Goal: Register for event/course

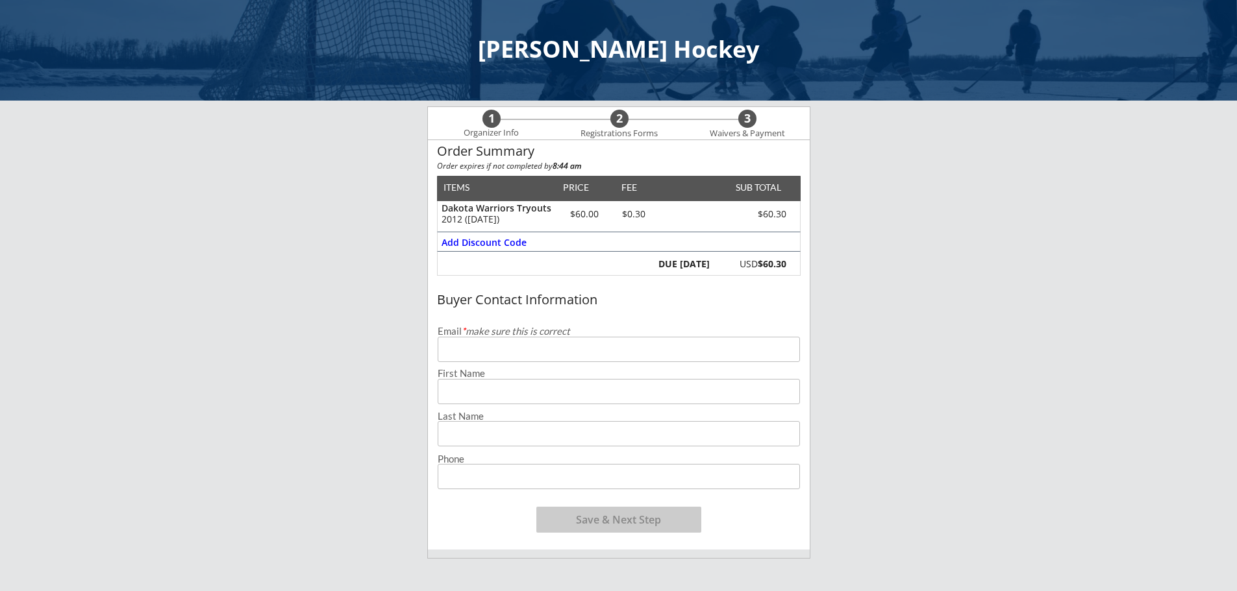
click at [524, 349] on input "email" at bounding box center [619, 349] width 362 height 25
type input "[EMAIL_ADDRESS][DOMAIN_NAME]"
type input "[PERSON_NAME]"
type input "[PHONE_NUMBER]"
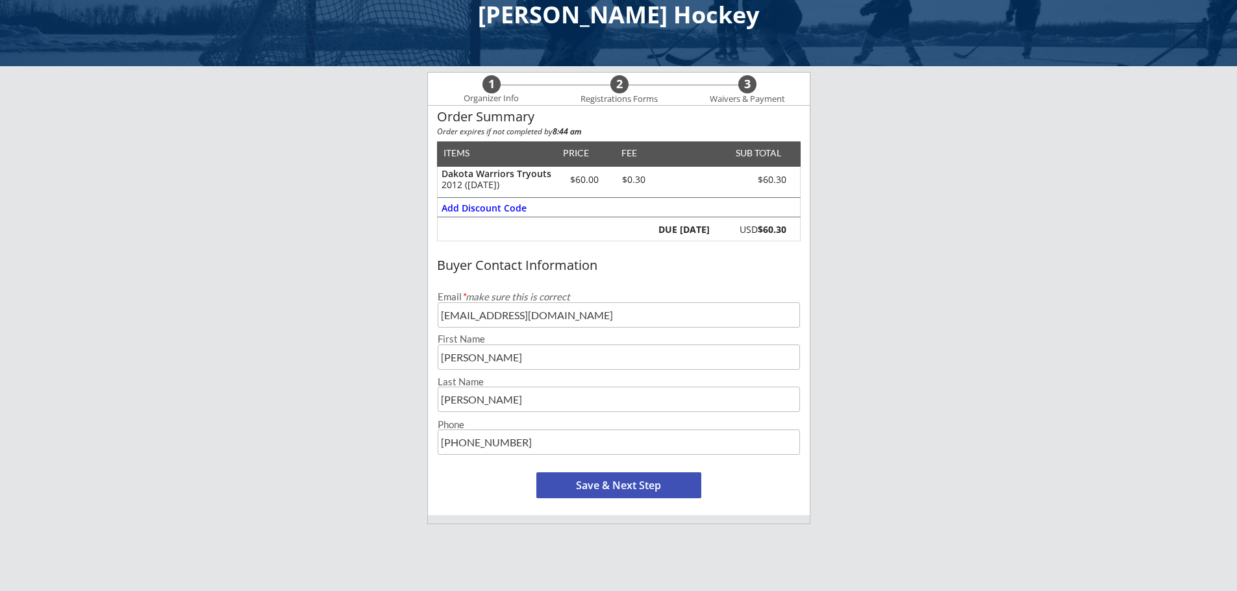
scroll to position [65, 0]
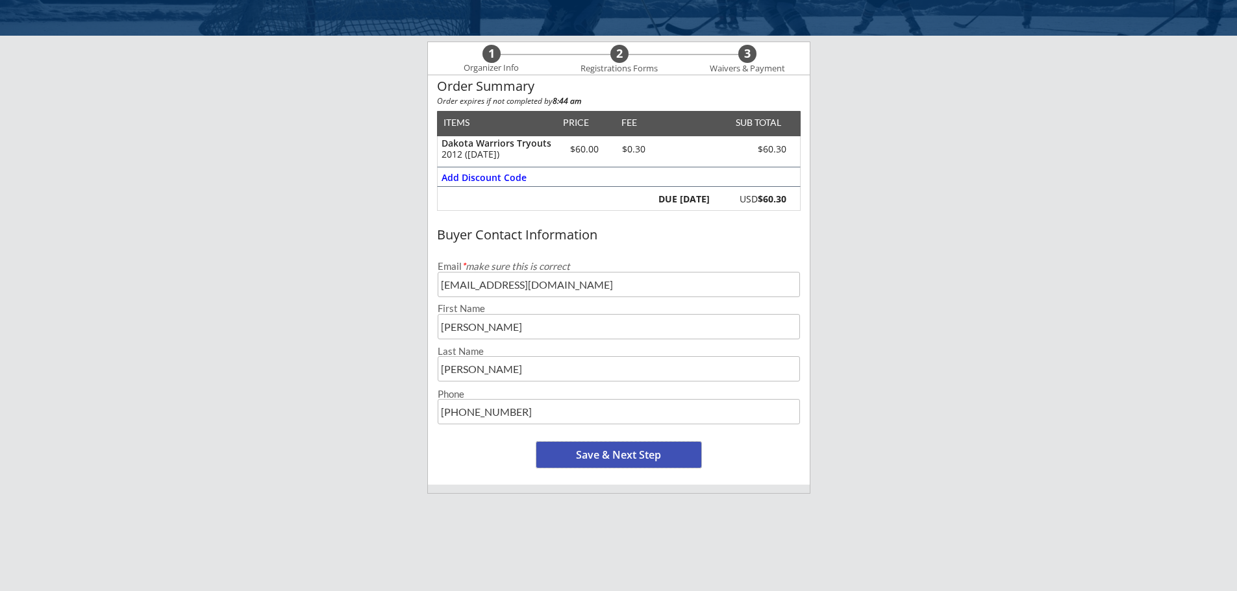
click at [615, 454] on button "Save & Next Step" at bounding box center [618, 455] width 165 height 26
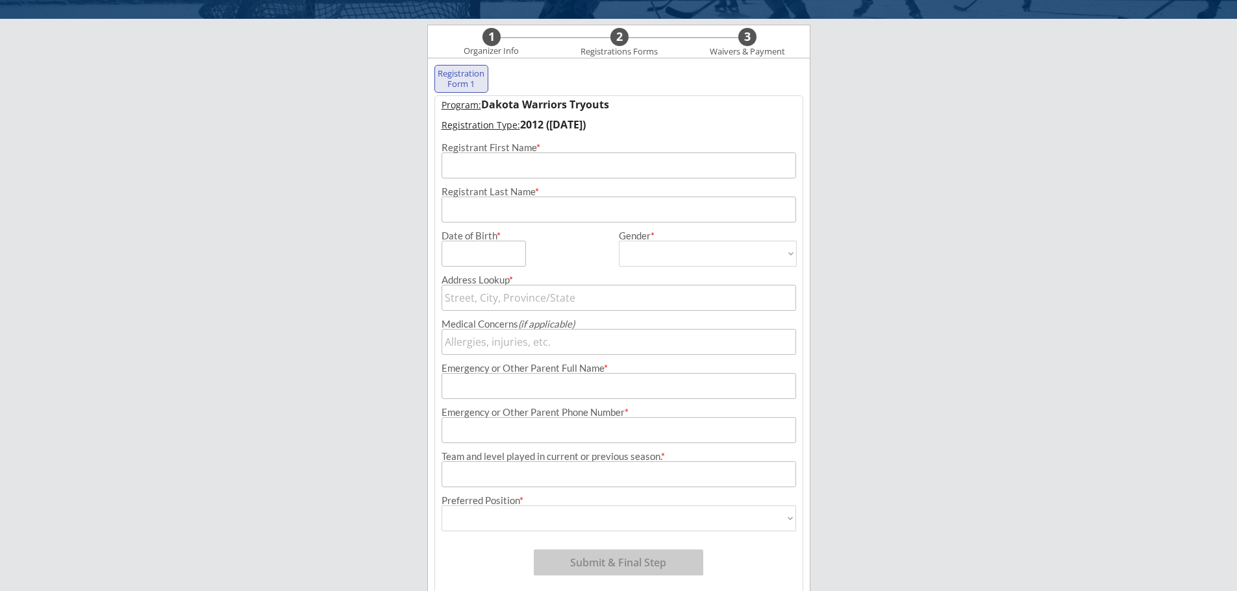
scroll to position [93, 0]
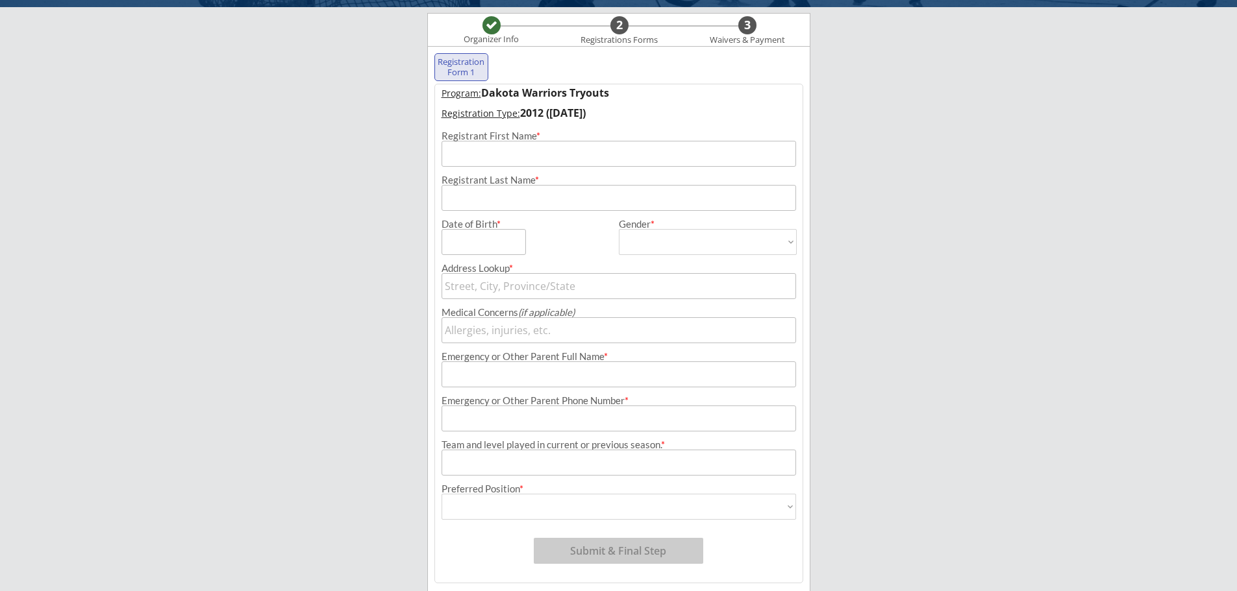
click at [573, 154] on input "input" at bounding box center [618, 154] width 354 height 26
type input "[PERSON_NAME]"
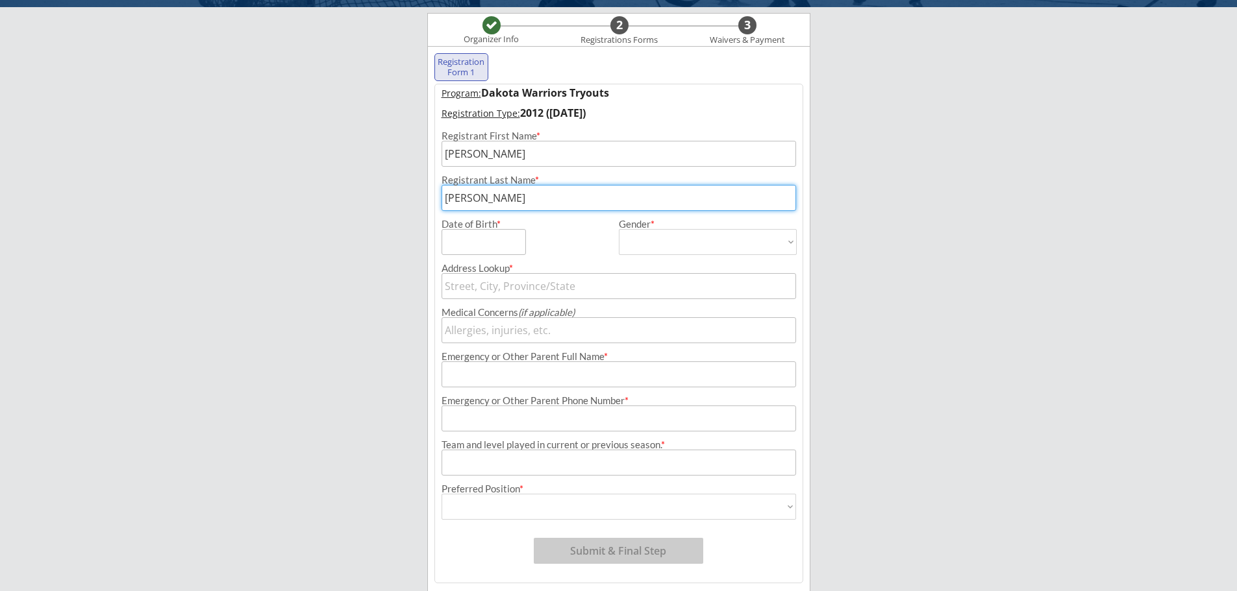
type input "[PERSON_NAME]"
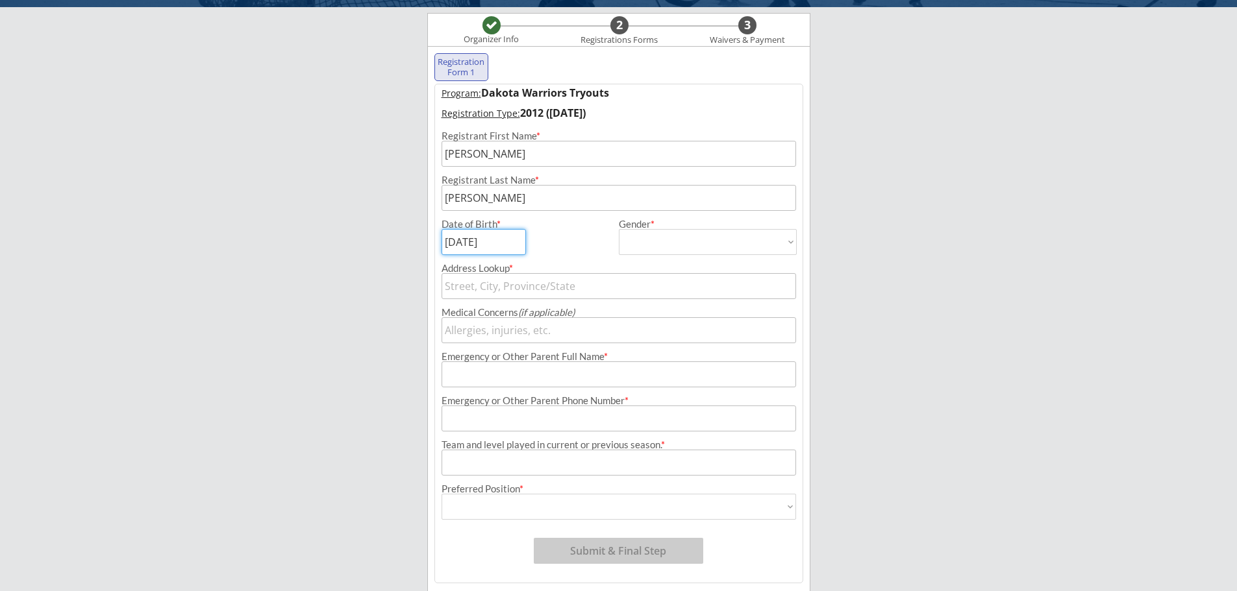
type input "[DATE]"
click at [687, 231] on select "[DEMOGRAPHIC_DATA] [DEMOGRAPHIC_DATA]" at bounding box center [708, 242] width 178 height 26
select select ""[DEMOGRAPHIC_DATA]""
click at [619, 229] on select "[DEMOGRAPHIC_DATA] [DEMOGRAPHIC_DATA]" at bounding box center [708, 242] width 178 height 26
type input "[DEMOGRAPHIC_DATA]"
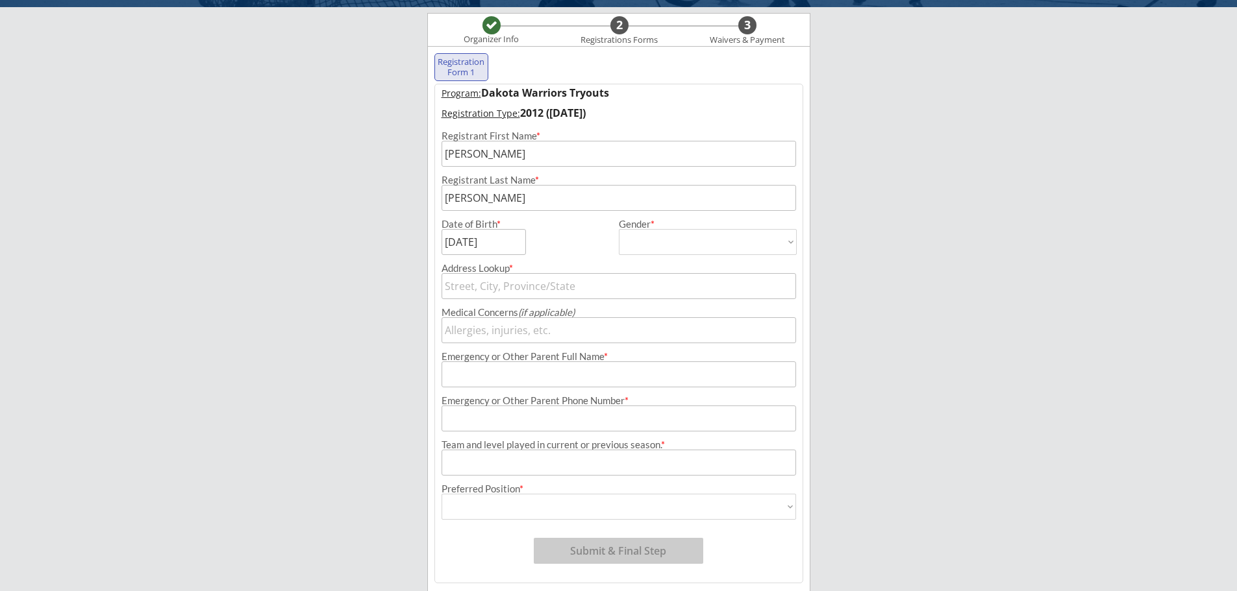
click at [566, 284] on input "text" at bounding box center [618, 286] width 354 height 26
type input "[STREET_ADDRESS]"
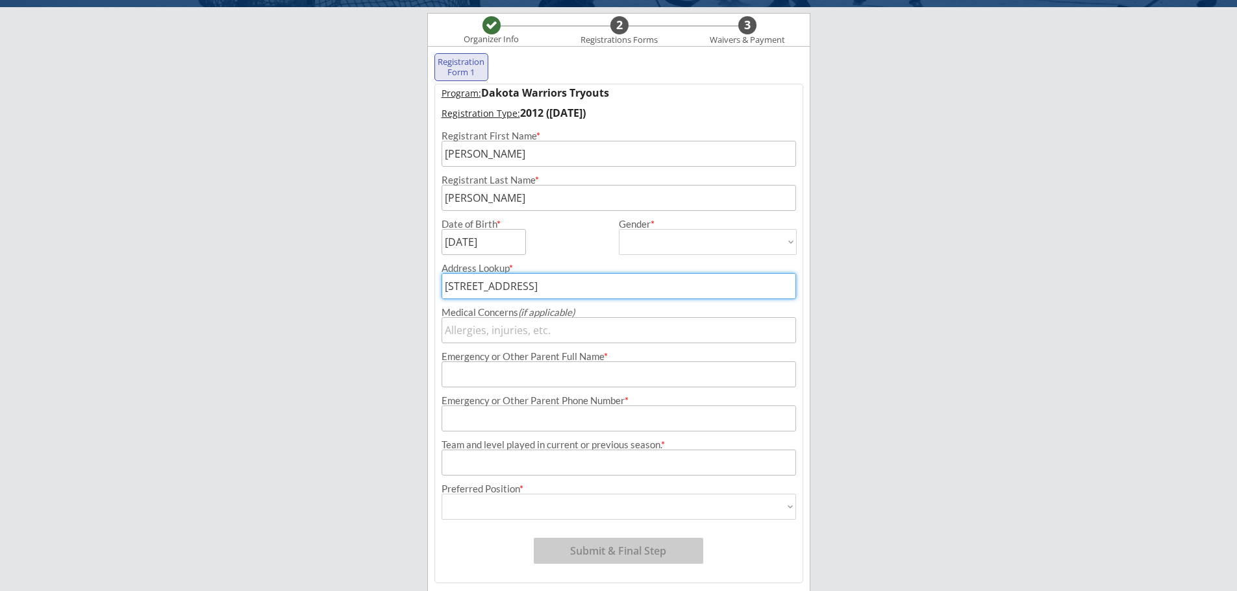
type input "[STREET_ADDRESS]"
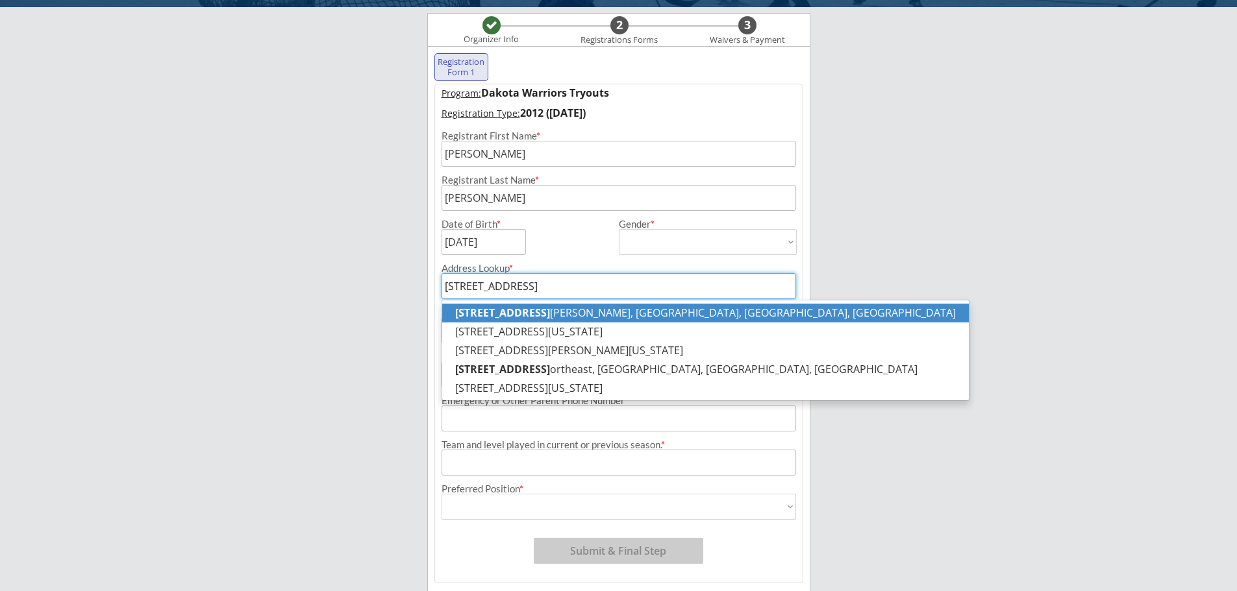
click at [602, 318] on p "[STREET_ADDRESS][PERSON_NAME]" at bounding box center [705, 313] width 527 height 19
type input "[STREET_ADDRESS]"
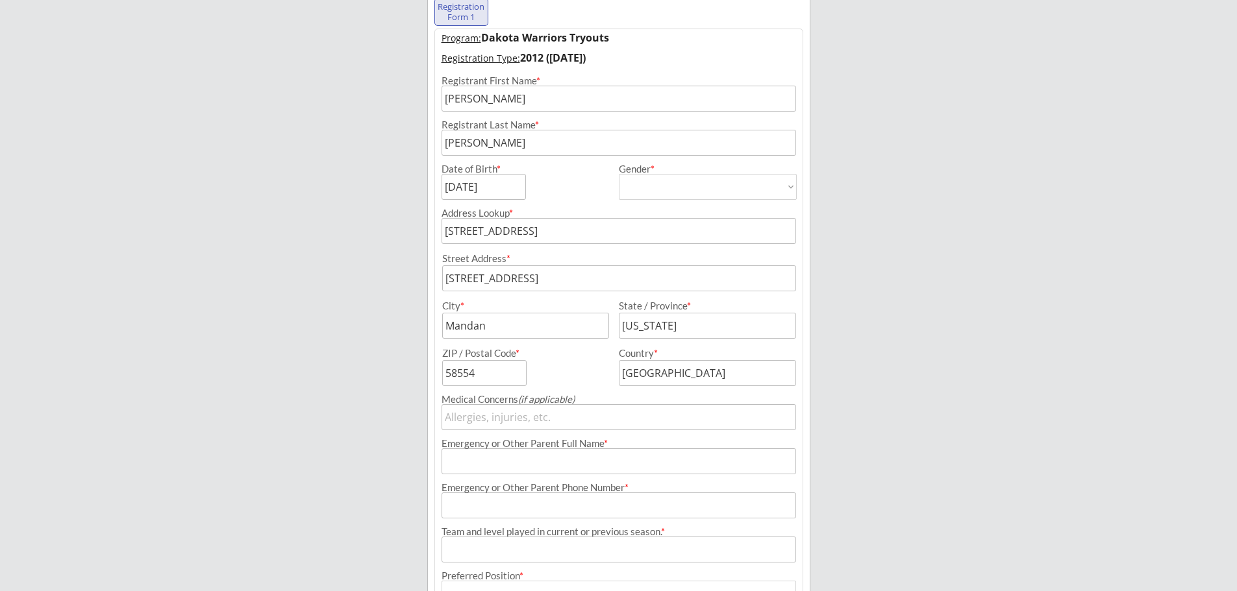
scroll to position [223, 0]
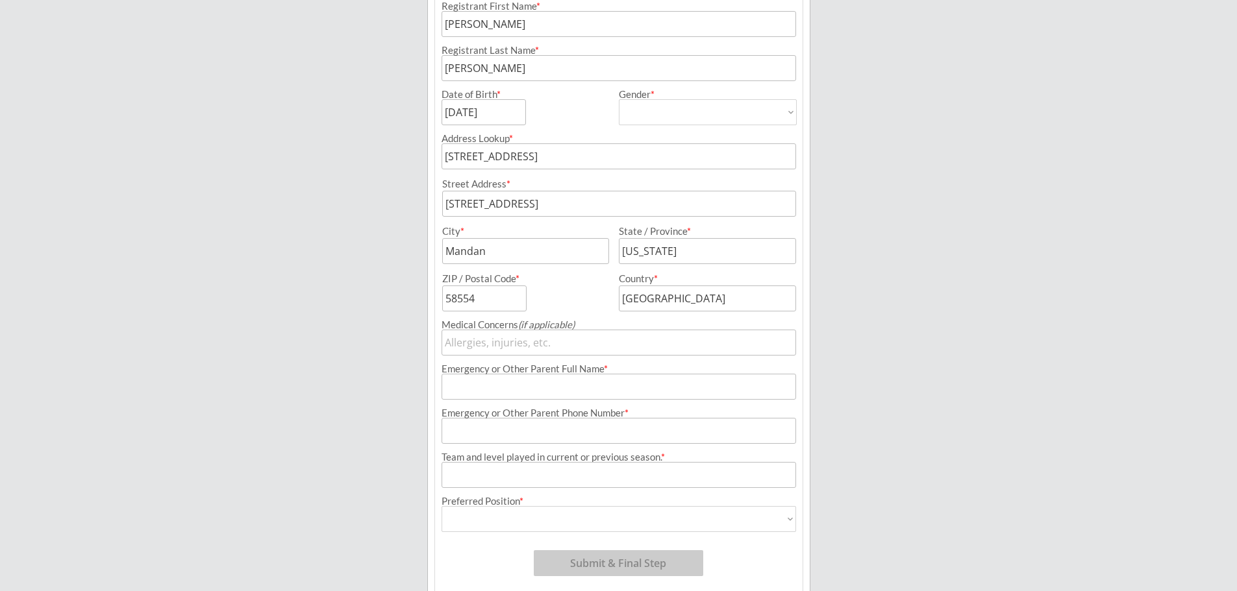
click at [566, 347] on input "input" at bounding box center [618, 343] width 354 height 26
type input "N/A"
click at [515, 388] on input "input" at bounding box center [618, 387] width 354 height 26
type input "[PERSON_NAME]"
type input "[PHONE_NUMBER]"
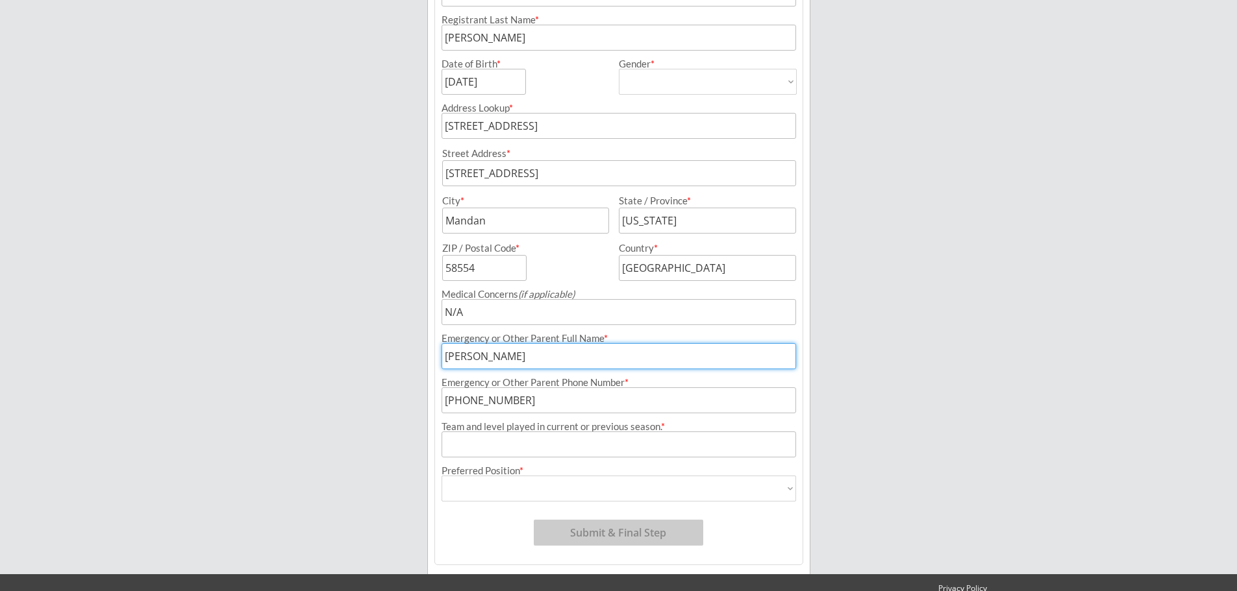
scroll to position [281, 0]
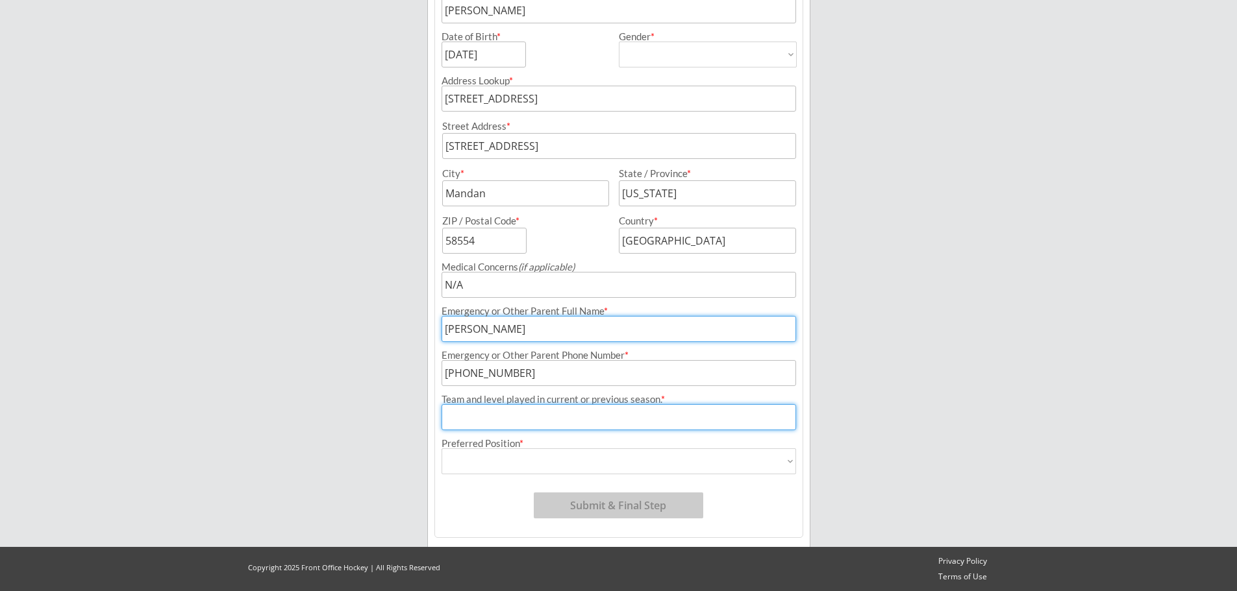
click at [586, 415] on input "input" at bounding box center [618, 417] width 354 height 26
type input "2012 Warriors Blue / PeeWee"
click at [779, 460] on select "Forward Defense Goalie" at bounding box center [618, 462] width 354 height 26
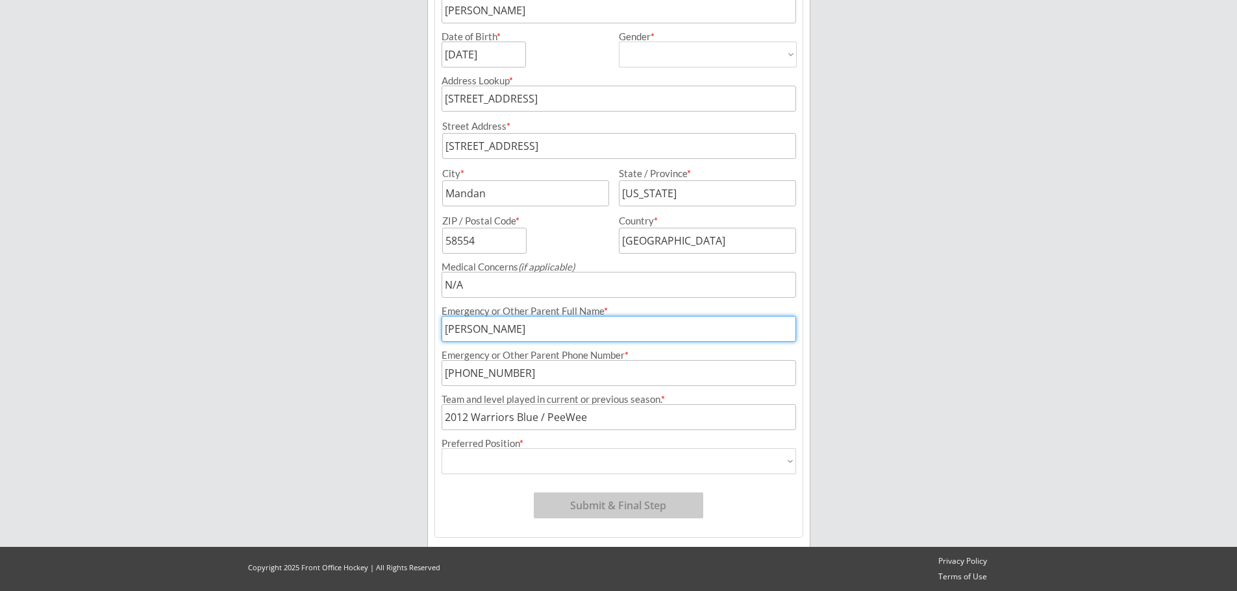
select select ""Forward ""
click at [441, 449] on select "Forward Defense Goalie" at bounding box center [618, 462] width 354 height 26
type input "Forward"
click at [649, 502] on button "Submit & Final Step" at bounding box center [618, 506] width 169 height 26
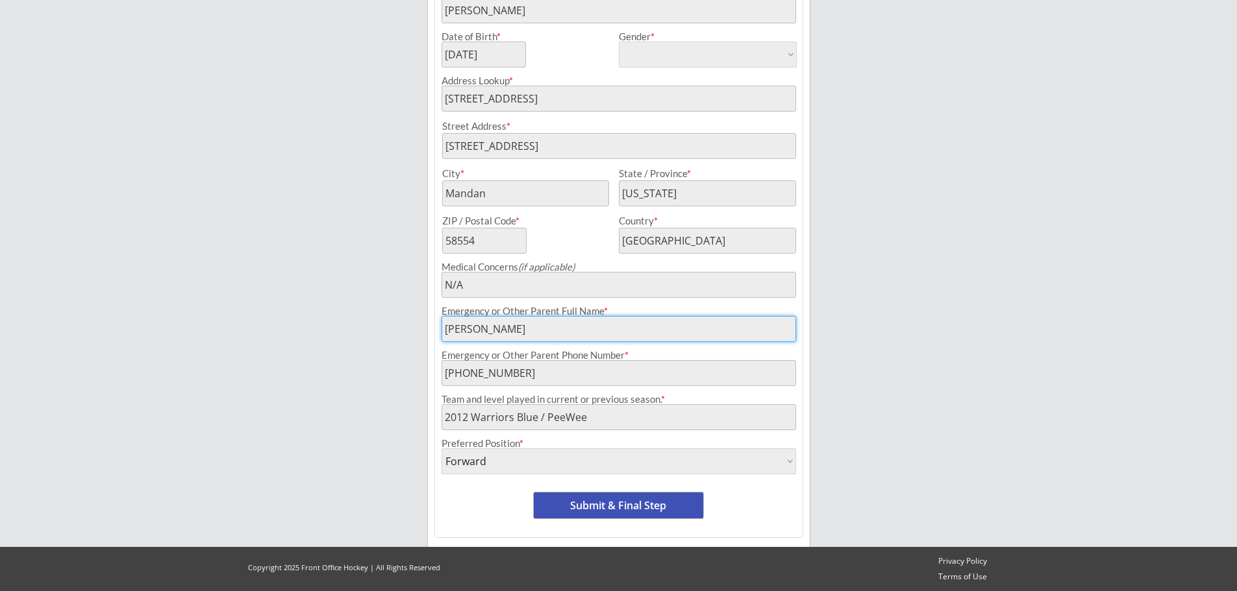
click at [617, 506] on button "Submit & Final Step" at bounding box center [618, 506] width 169 height 26
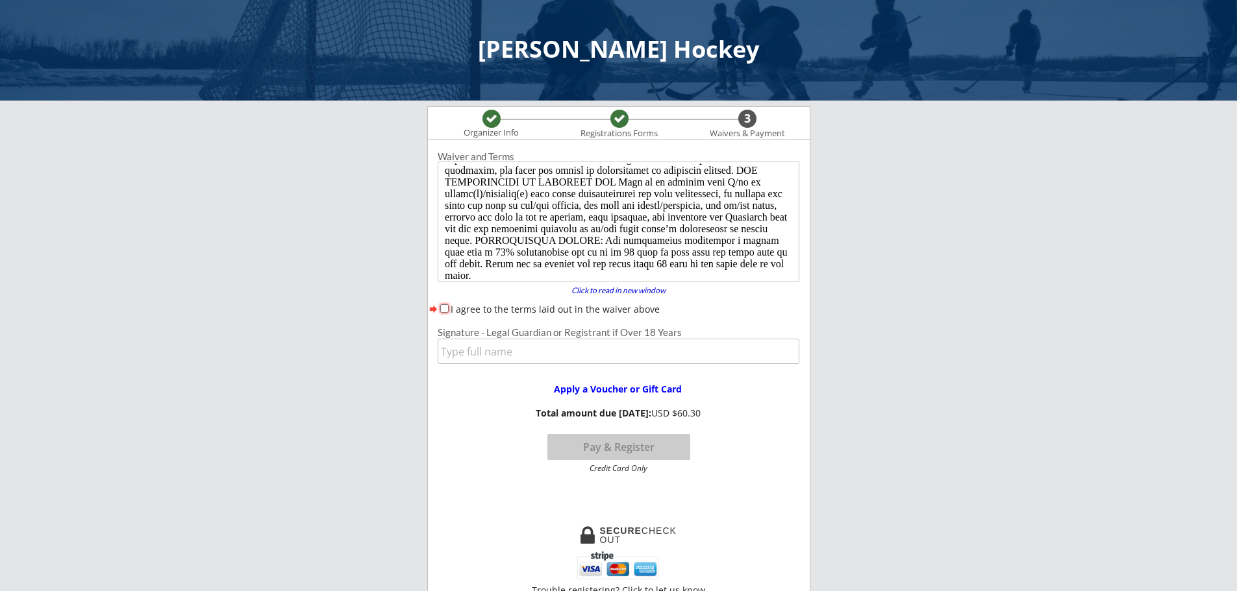
scroll to position [275, 0]
click at [445, 308] on input "I agree to the terms laid out in the waiver above" at bounding box center [444, 308] width 8 height 8
checkbox input "true"
click at [476, 351] on input "input" at bounding box center [619, 351] width 362 height 25
type input "[PERSON_NAME]"
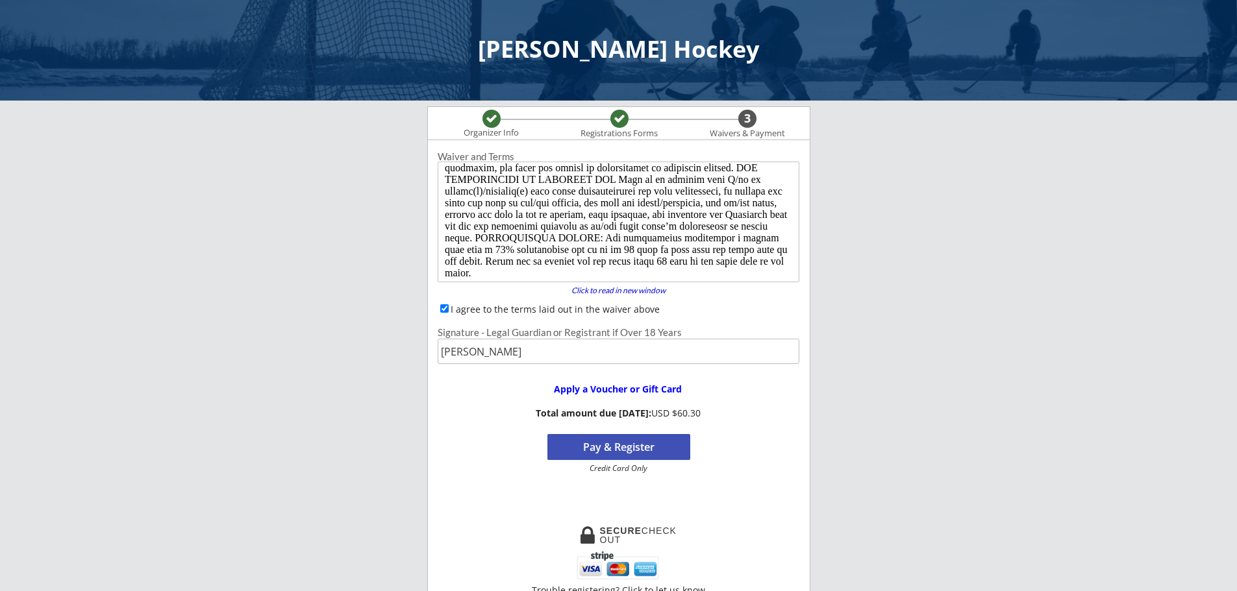
click at [753, 403] on div "Apply a Voucher or Gift Card Total amount due [DATE]: USD $60.30 Pay & Register…" at bounding box center [618, 423] width 381 height 100
click at [641, 445] on button "Pay & Register" at bounding box center [618, 447] width 143 height 26
